Goal: Find specific page/section: Find specific page/section

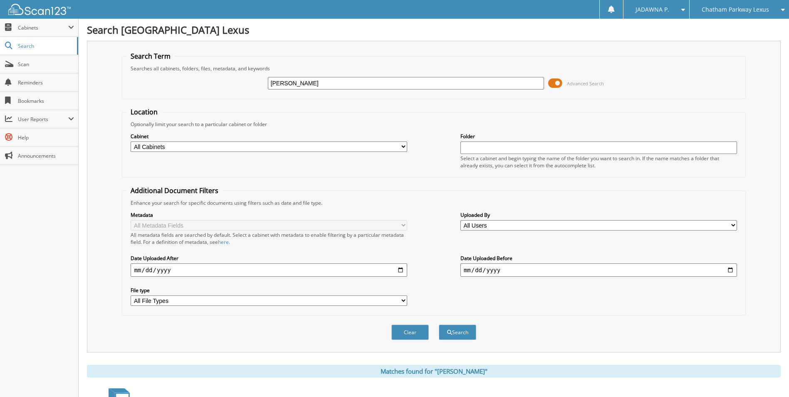
scroll to position [183, 0]
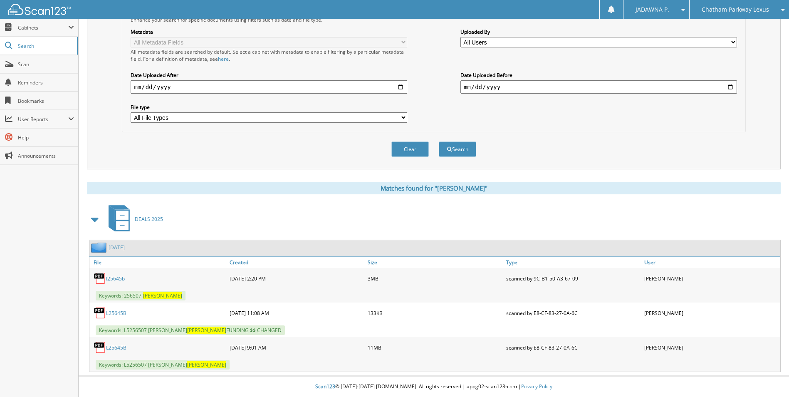
click at [707, 3] on div "Chatham Parkway Lexus" at bounding box center [738, 9] width 91 height 19
click at [723, 26] on link "Hilton Head Lexus" at bounding box center [738, 26] width 99 height 15
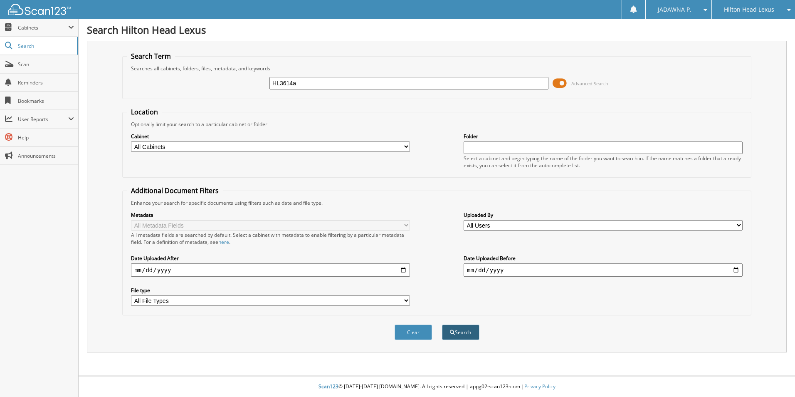
type input "HL3614a"
click at [461, 333] on button "Search" at bounding box center [460, 331] width 37 height 15
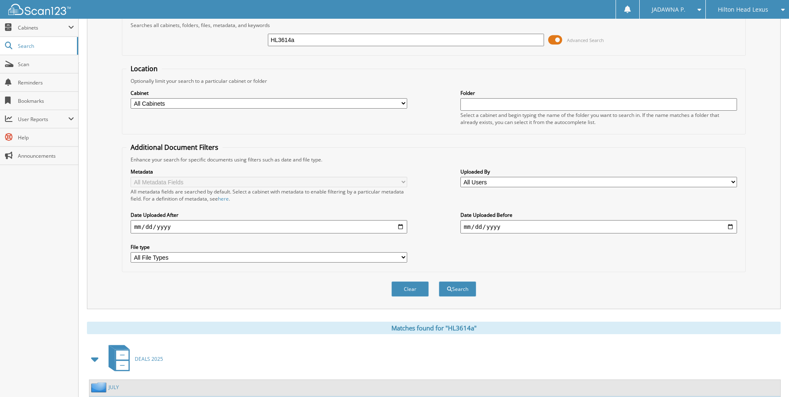
scroll to position [156, 0]
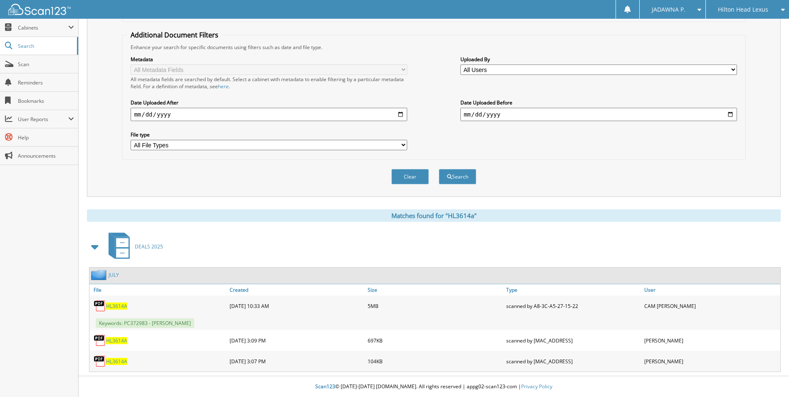
click at [118, 303] on span "HL3614A" at bounding box center [116, 305] width 21 height 7
